Goal: Information Seeking & Learning: Learn about a topic

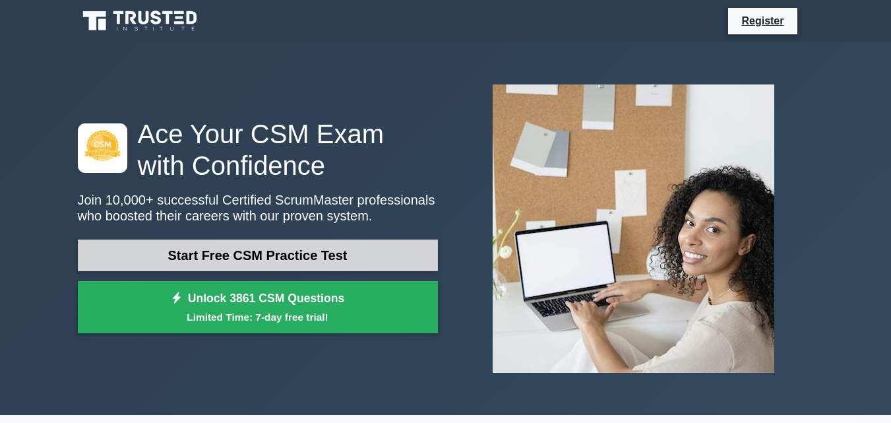
click at [281, 258] on link "Start Free CSM Practice Test" at bounding box center [258, 255] width 360 height 32
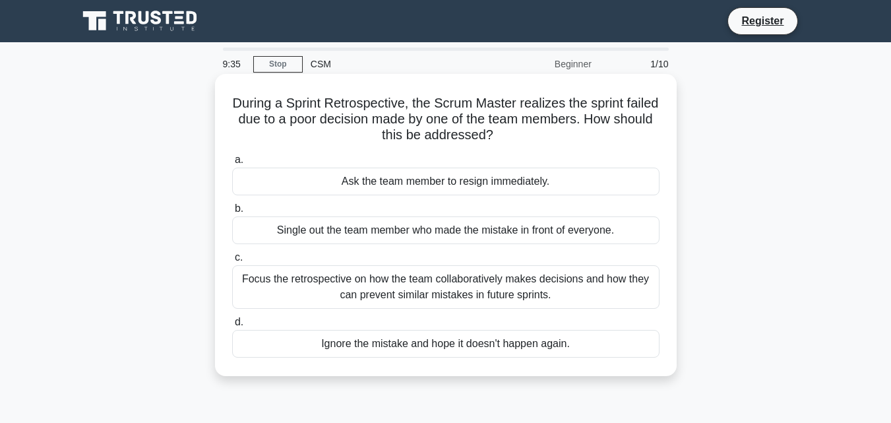
click at [609, 289] on div "Focus the retrospective on how the team collaboratively makes decisions and how…" at bounding box center [445, 287] width 427 height 44
click at [232, 262] on input "c. Focus the retrospective on how the team collaboratively makes decisions and …" at bounding box center [232, 257] width 0 height 9
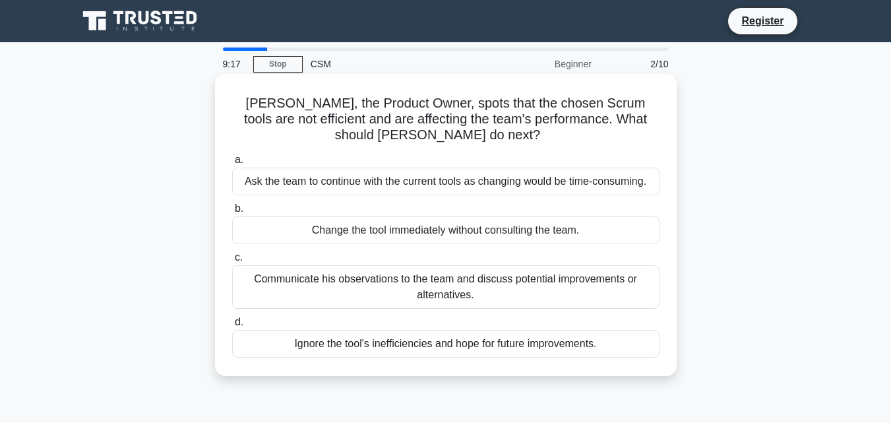
click at [542, 285] on div "Communicate his observations to the team and discuss potential improvements or …" at bounding box center [445, 287] width 427 height 44
click at [232, 262] on input "c. Communicate his observations to the team and discuss potential improvements …" at bounding box center [232, 257] width 0 height 9
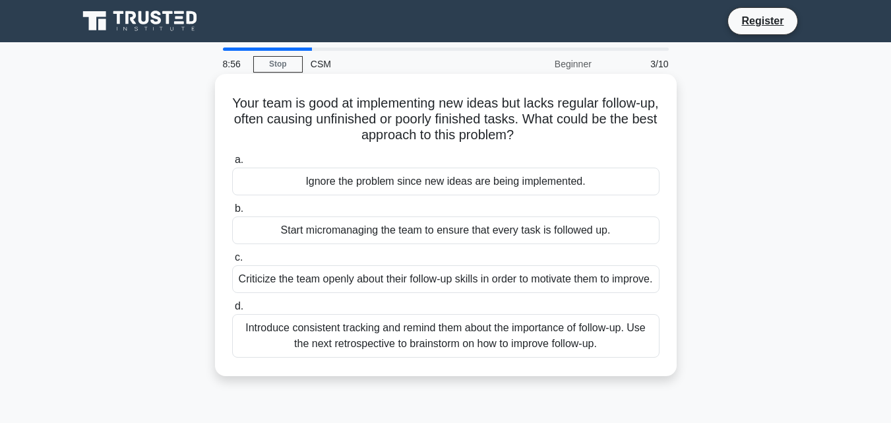
click at [636, 350] on div "Introduce consistent tracking and remind them about the importance of follow-up…" at bounding box center [445, 336] width 427 height 44
click at [232, 311] on input "d. Introduce consistent tracking and remind them about the importance of follow…" at bounding box center [232, 306] width 0 height 9
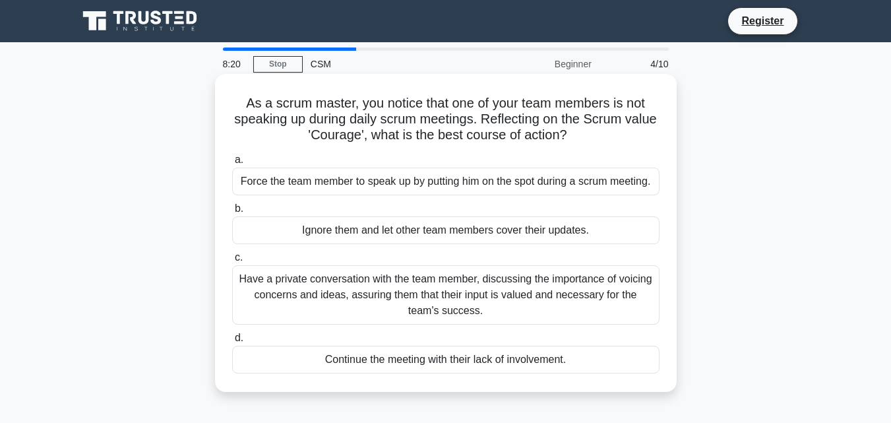
click at [520, 307] on div "Have a private conversation with the team member, discussing the importance of …" at bounding box center [445, 294] width 427 height 59
click at [232, 262] on input "c. Have a private conversation with the team member, discussing the importance …" at bounding box center [232, 257] width 0 height 9
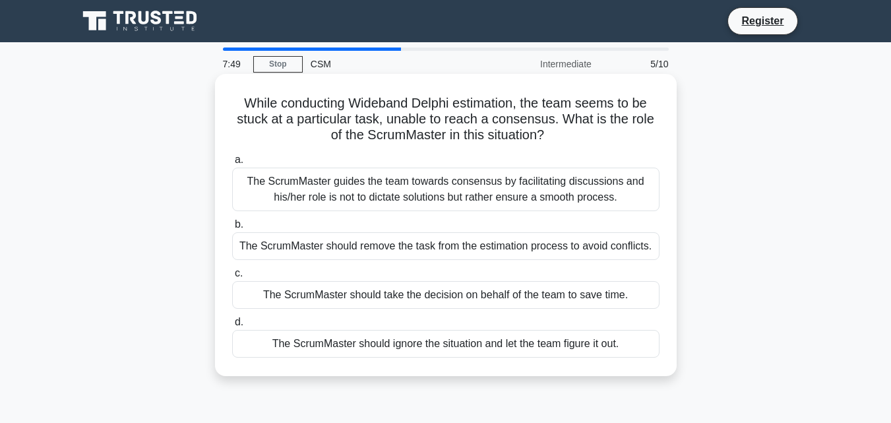
click at [515, 196] on div "The ScrumMaster guides the team towards consensus by facilitating discussions a…" at bounding box center [445, 189] width 427 height 44
click at [232, 164] on input "a. The ScrumMaster guides the team towards consensus by facilitating discussion…" at bounding box center [232, 160] width 0 height 9
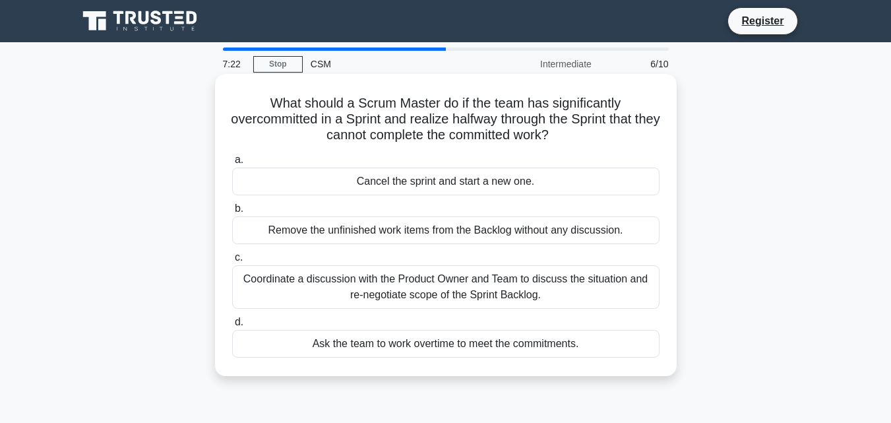
click at [570, 296] on div "Coordinate a discussion with the Product Owner and Team to discuss the situatio…" at bounding box center [445, 287] width 427 height 44
click at [232, 262] on input "c. Coordinate a discussion with the Product Owner and Team to discuss the situa…" at bounding box center [232, 257] width 0 height 9
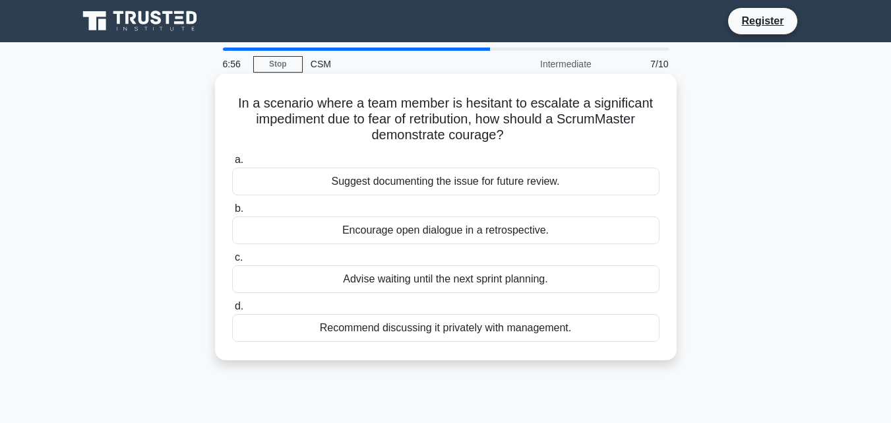
click at [533, 233] on div "Encourage open dialogue in a retrospective." at bounding box center [445, 230] width 427 height 28
click at [232, 213] on input "b. Encourage open dialogue in a retrospective." at bounding box center [232, 208] width 0 height 9
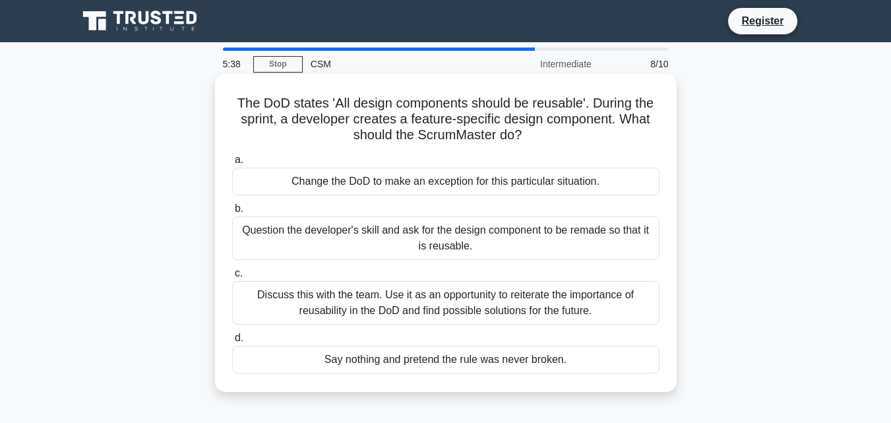
click at [452, 307] on div "Discuss this with the team. Use it as an opportunity to reiterate the importanc…" at bounding box center [445, 303] width 427 height 44
click at [232, 278] on input "c. Discuss this with the team. Use it as an opportunity to reiterate the import…" at bounding box center [232, 273] width 0 height 9
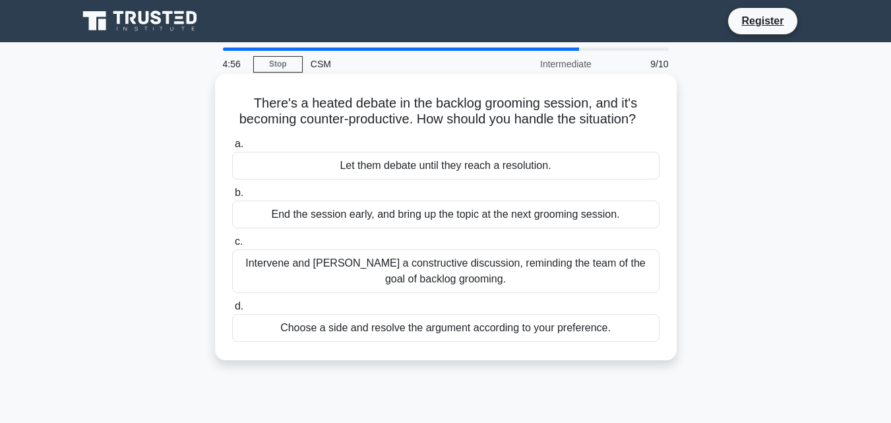
click at [500, 290] on div "Intervene and [PERSON_NAME] a constructive discussion, reminding the team of th…" at bounding box center [445, 271] width 427 height 44
click at [232, 246] on input "c. Intervene and [PERSON_NAME] a constructive discussion, reminding the team of…" at bounding box center [232, 241] width 0 height 9
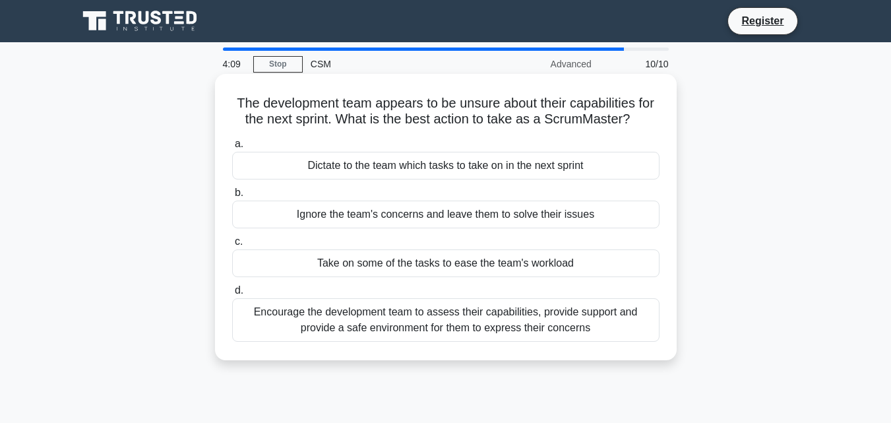
click at [479, 342] on div "Encourage the development team to assess their capabilities, provide support an…" at bounding box center [445, 320] width 427 height 44
click at [232, 295] on input "d. Encourage the development team to assess their capabilities, provide support…" at bounding box center [232, 290] width 0 height 9
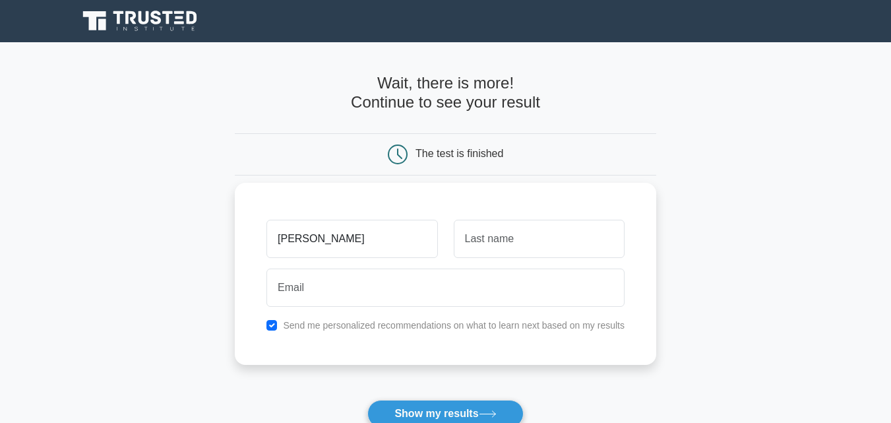
type input "Rakshita"
type input "Sharma"
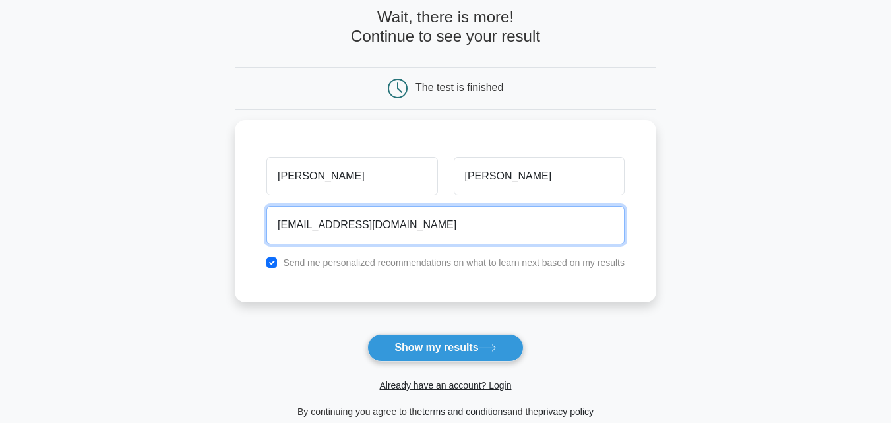
scroll to position [88, 0]
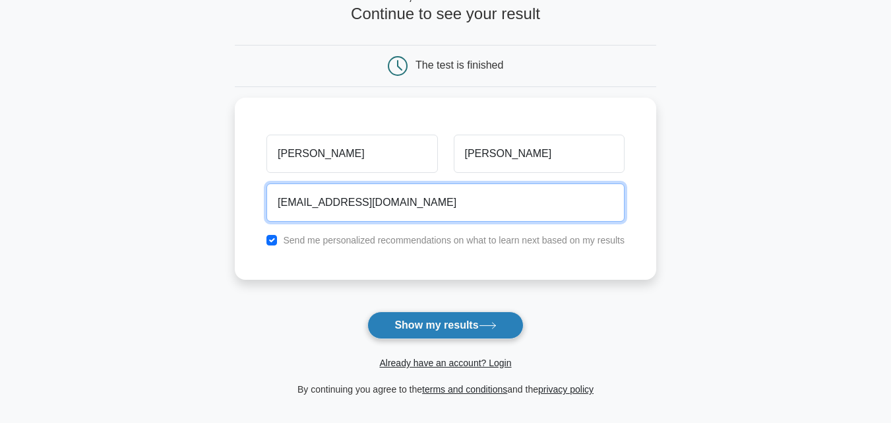
type input "rakshita6sharma@gmail.com"
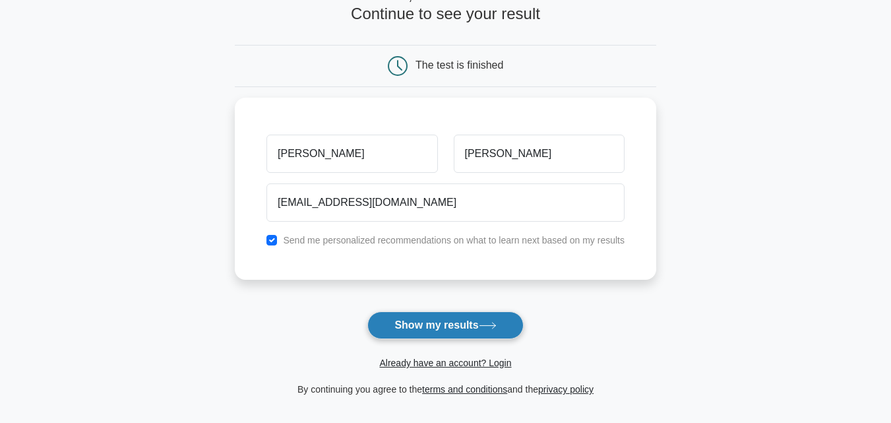
click at [478, 322] on button "Show my results" at bounding box center [445, 325] width 156 height 28
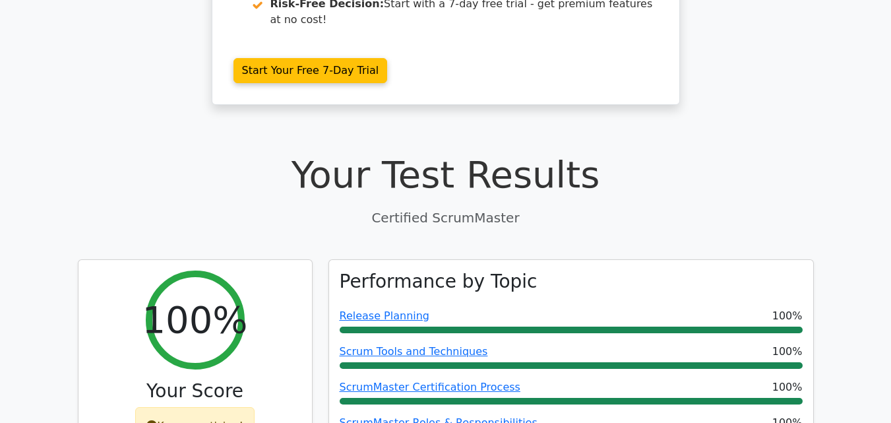
scroll to position [278, 0]
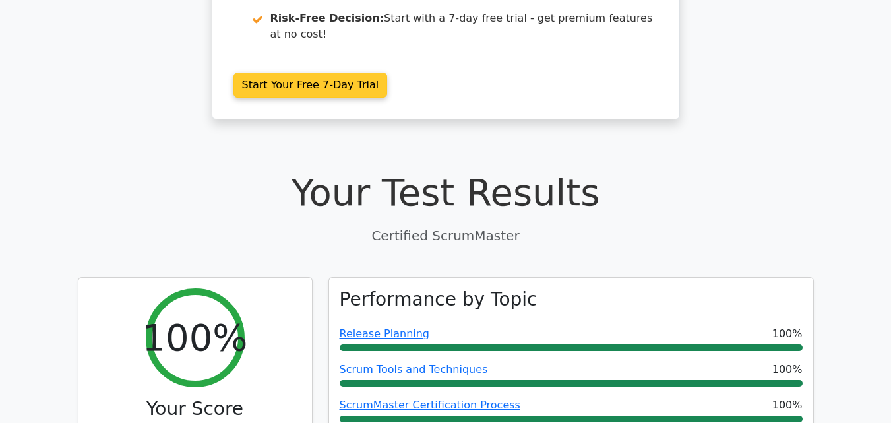
click at [312, 73] on link "Start Your Free 7-Day Trial" at bounding box center [310, 85] width 154 height 25
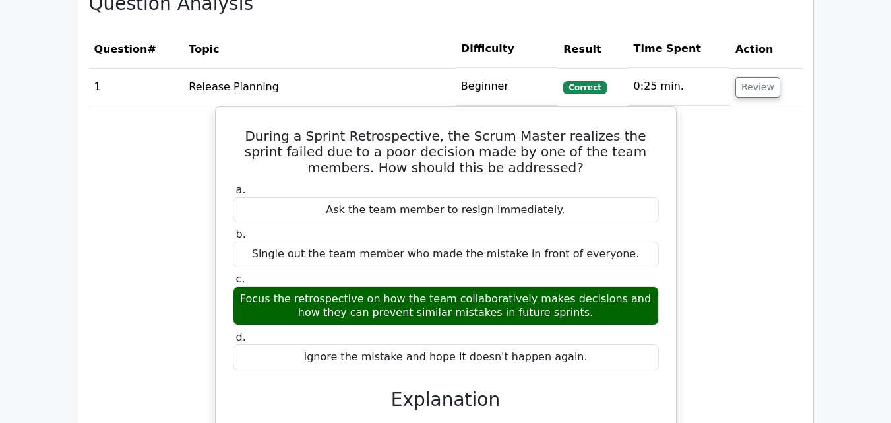
scroll to position [1091, 0]
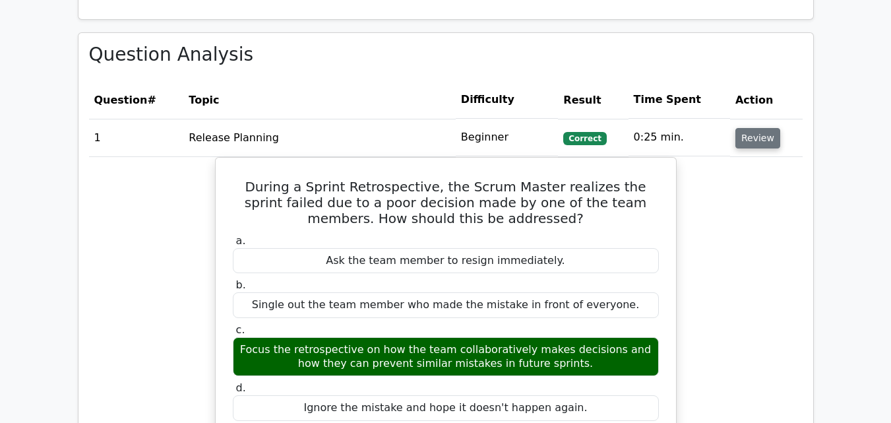
click at [748, 128] on button "Review" at bounding box center [757, 138] width 45 height 20
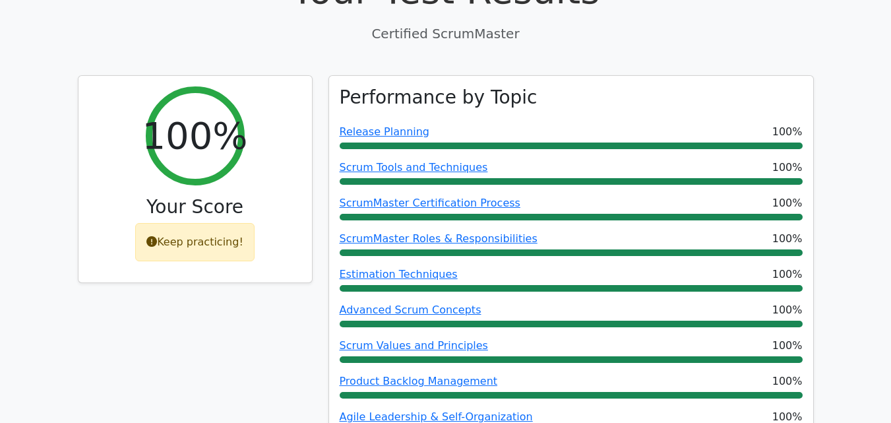
scroll to position [476, 0]
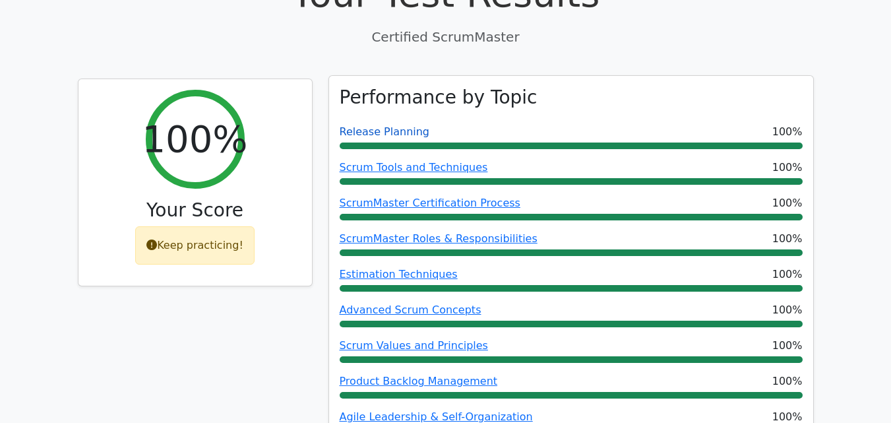
click at [395, 125] on link "Release Planning" at bounding box center [385, 131] width 90 height 13
